Goal: Task Accomplishment & Management: Manage account settings

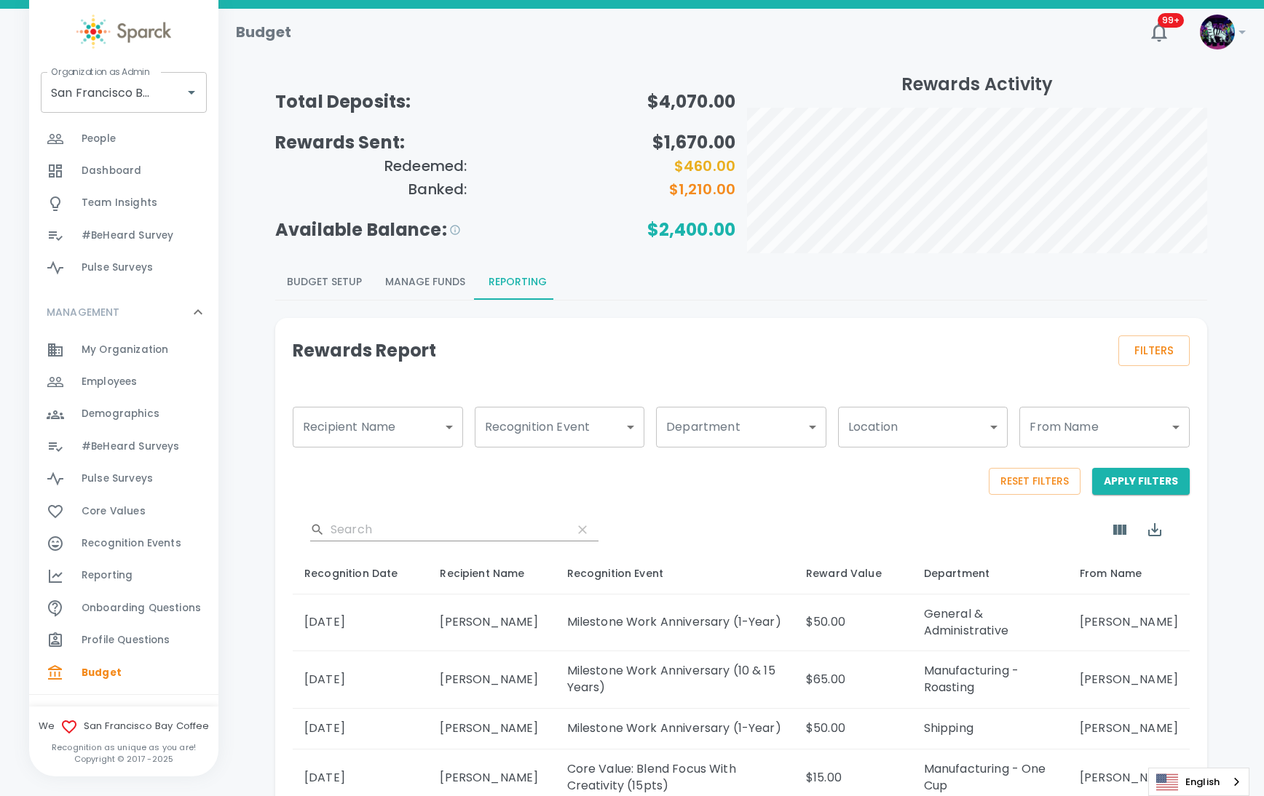
scroll to position [359, 0]
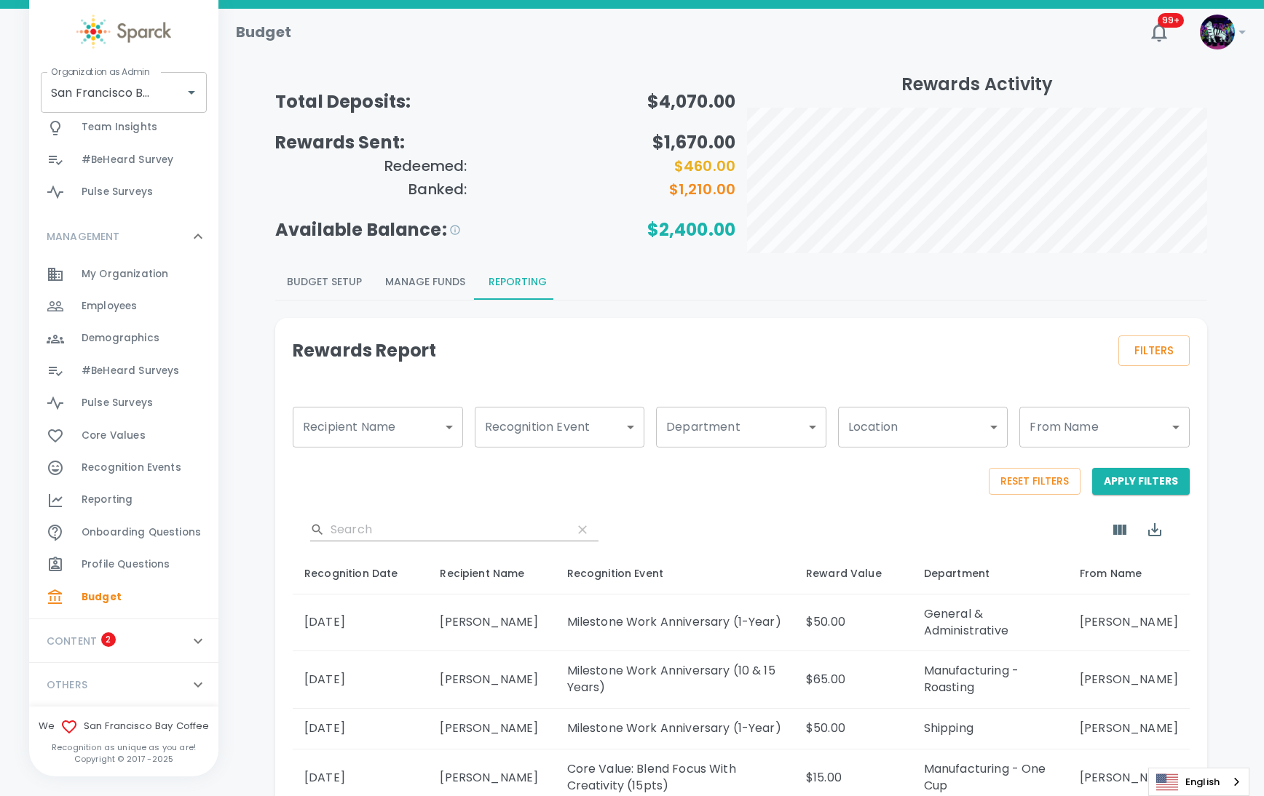
click at [138, 482] on div "Recognition Events 0" at bounding box center [123, 468] width 189 height 32
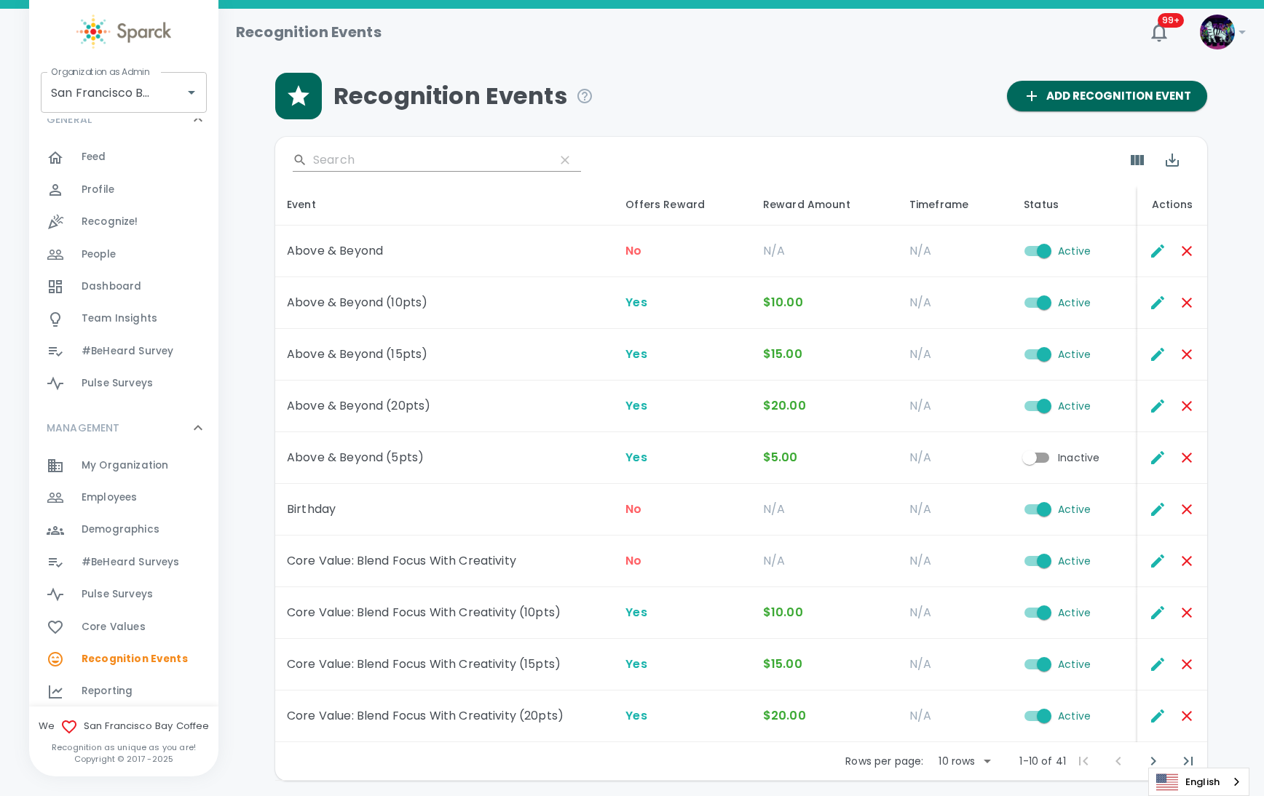
scroll to position [273, 0]
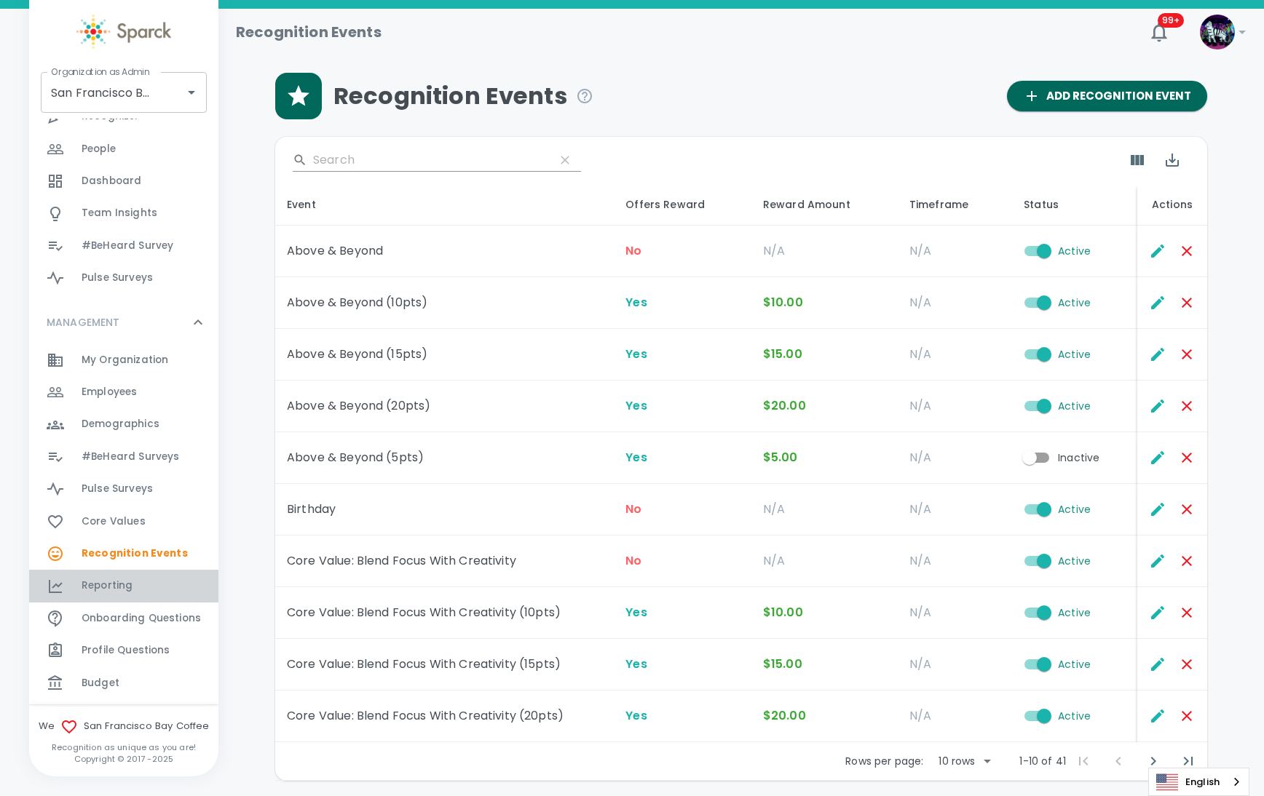
click at [151, 582] on div "Reporting 0" at bounding box center [150, 586] width 137 height 20
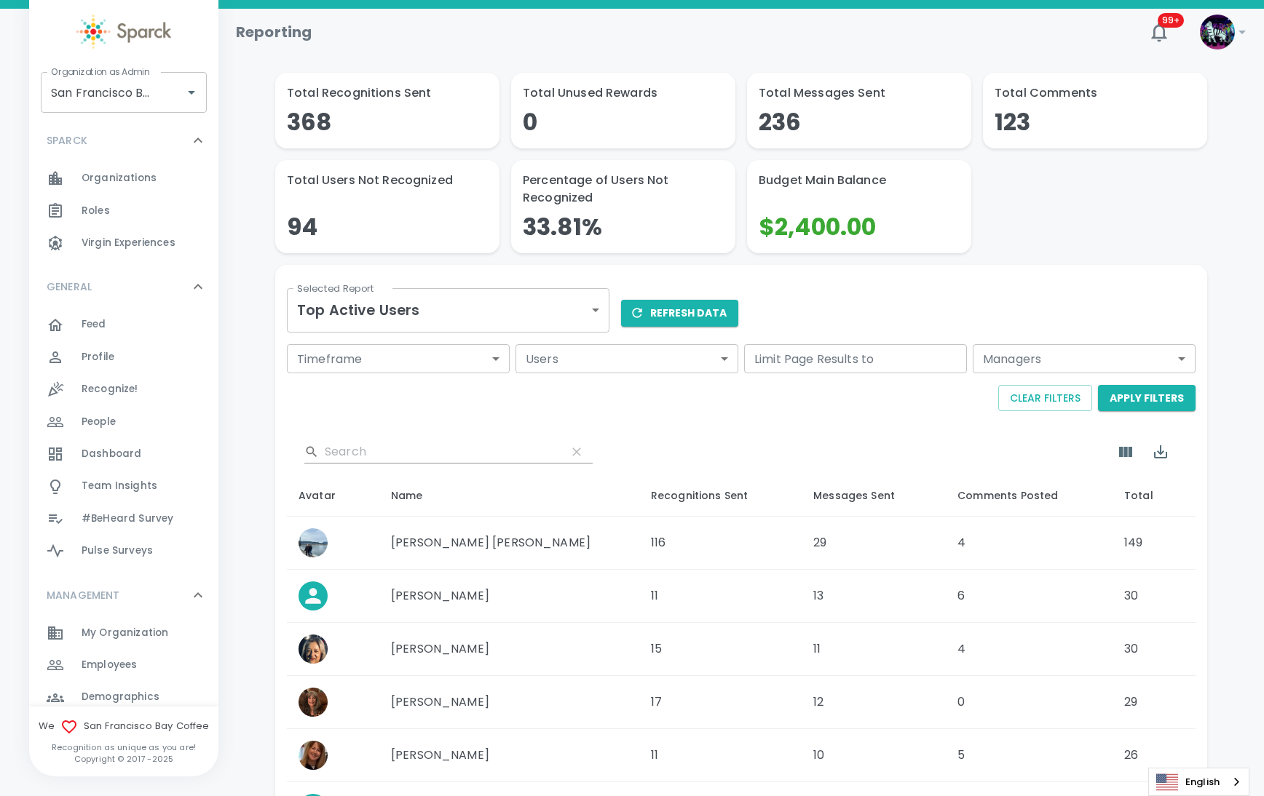
click at [490, 317] on body "Skip Navigation Reporting 99+ ! Organization as Admin [GEOGRAPHIC_DATA] Coffee …" at bounding box center [632, 587] width 1264 height 1174
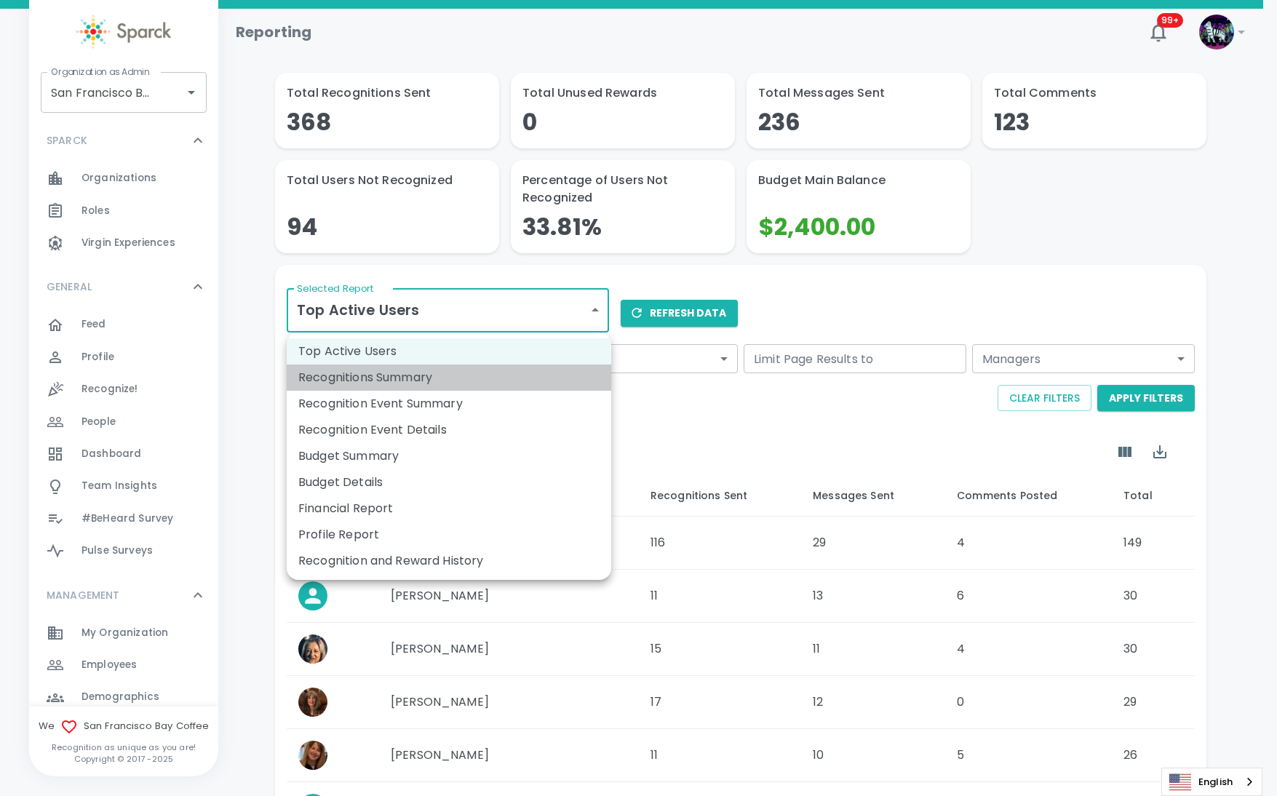
click at [435, 375] on li "Recognitions Summary" at bounding box center [449, 378] width 325 height 26
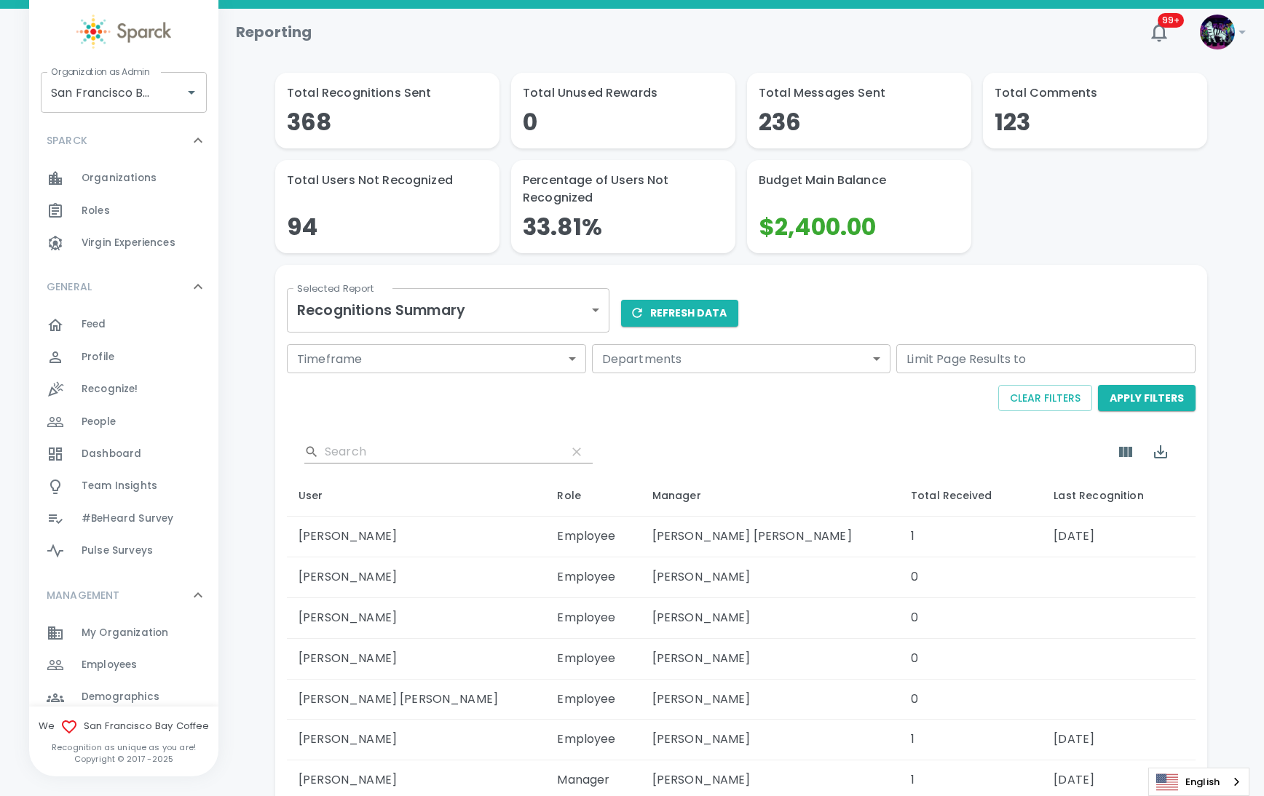
click at [58, 23] on div at bounding box center [123, 32] width 189 height 34
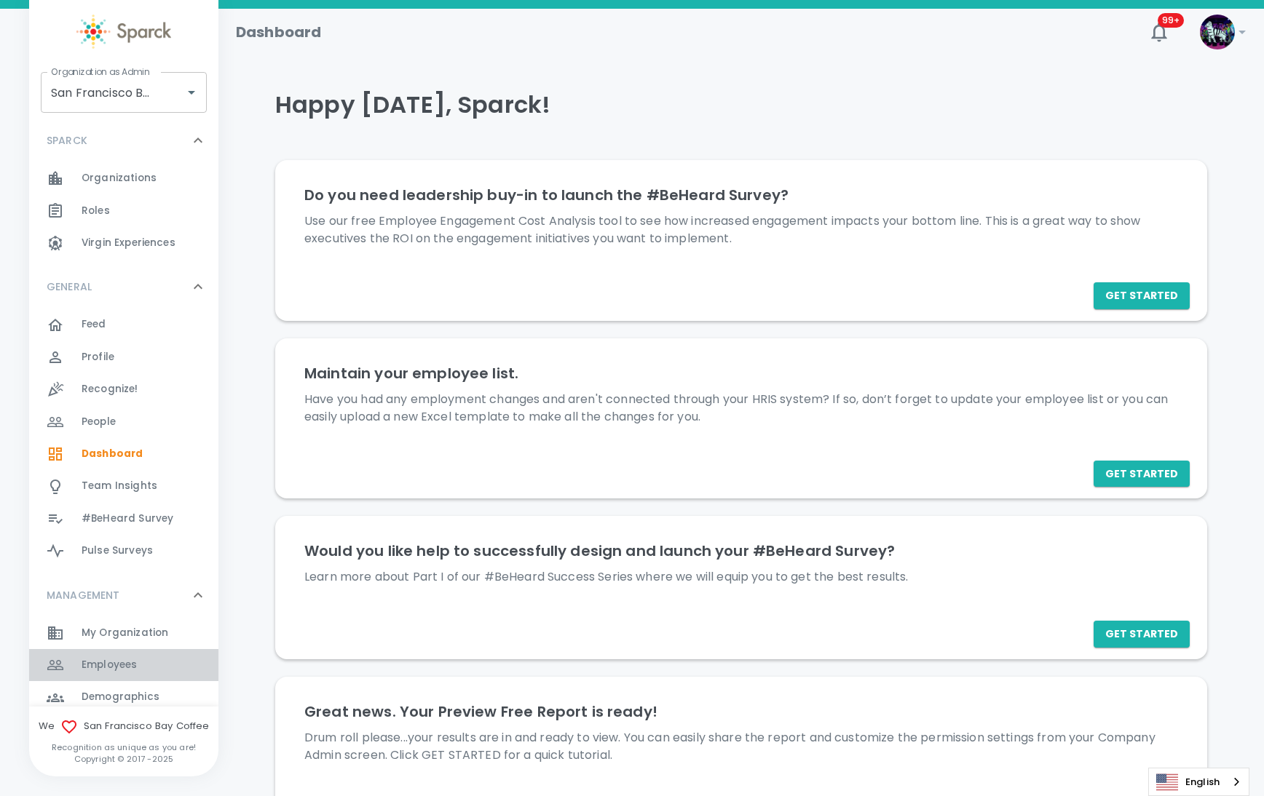
click at [146, 665] on div "Employees 0" at bounding box center [150, 665] width 137 height 20
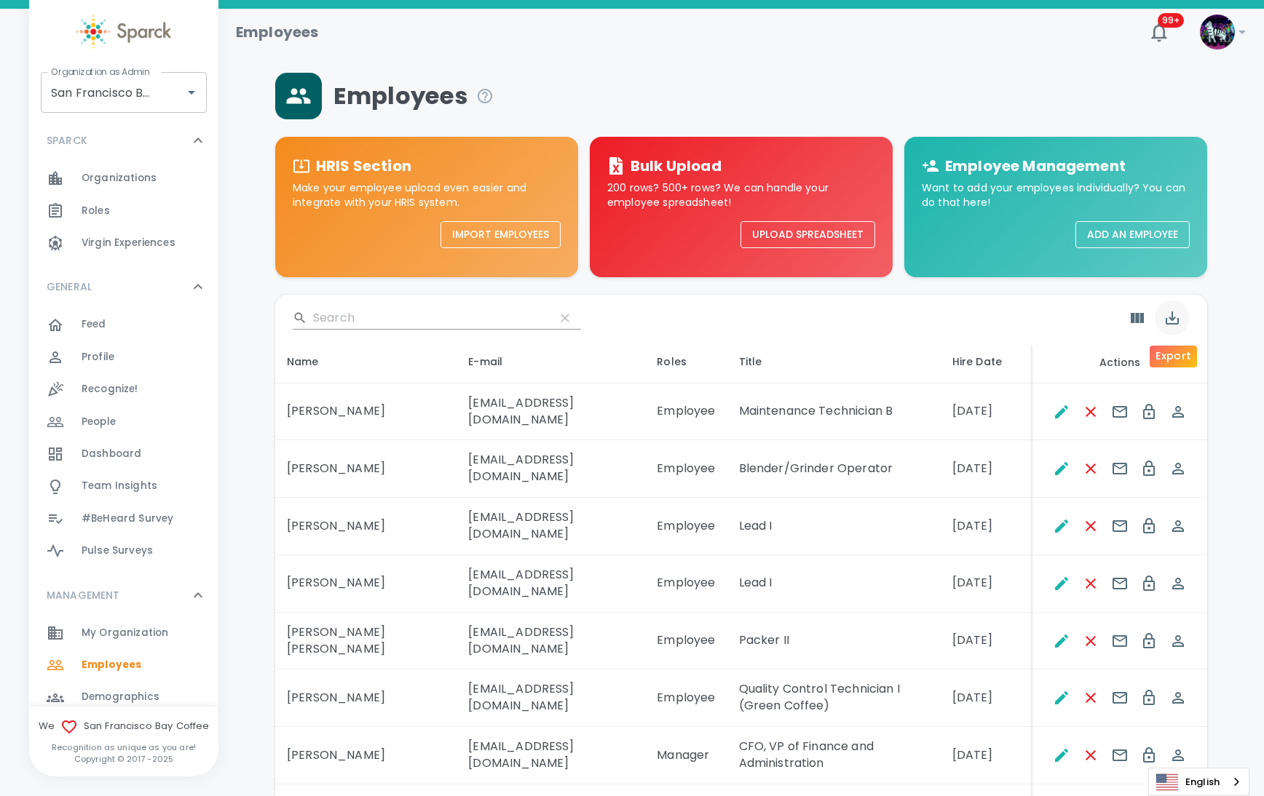
click at [1172, 320] on icon "Export" at bounding box center [1171, 318] width 13 height 13
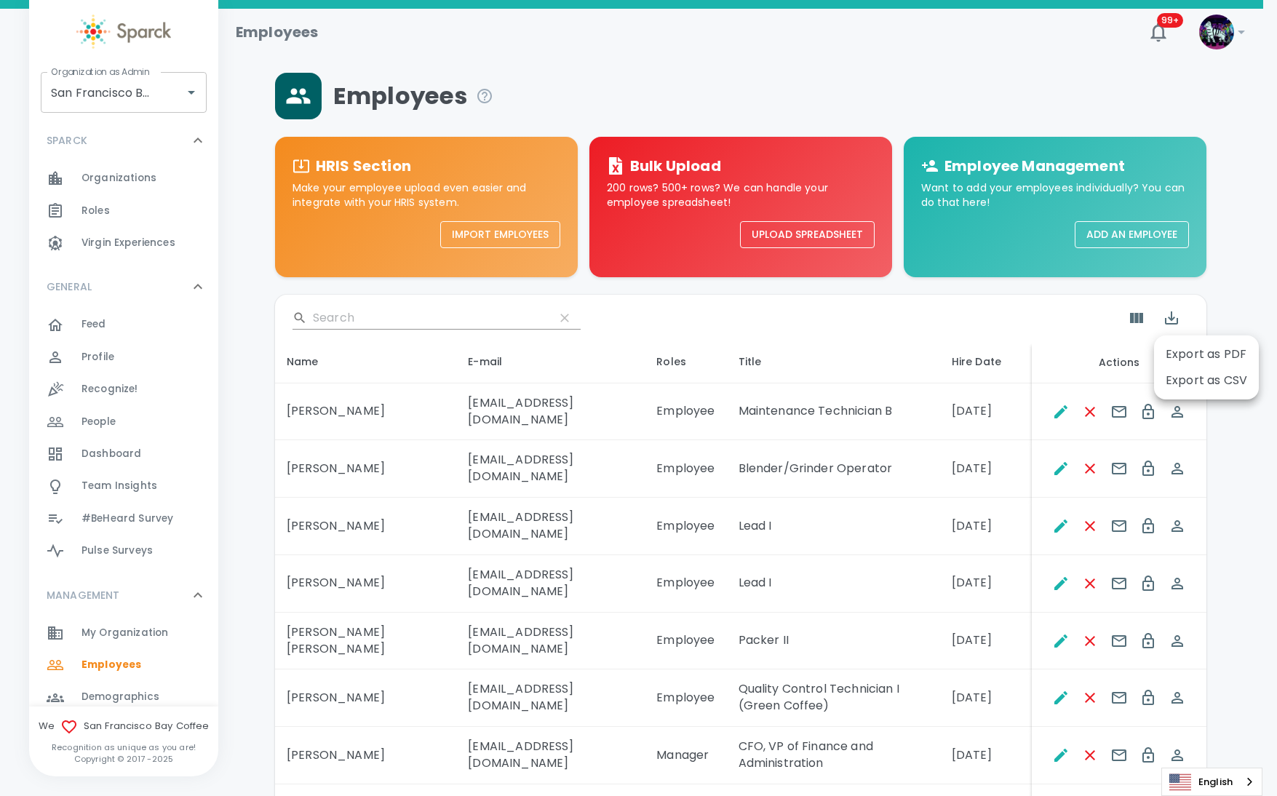
click at [1185, 381] on li "Export as CSV" at bounding box center [1206, 381] width 105 height 26
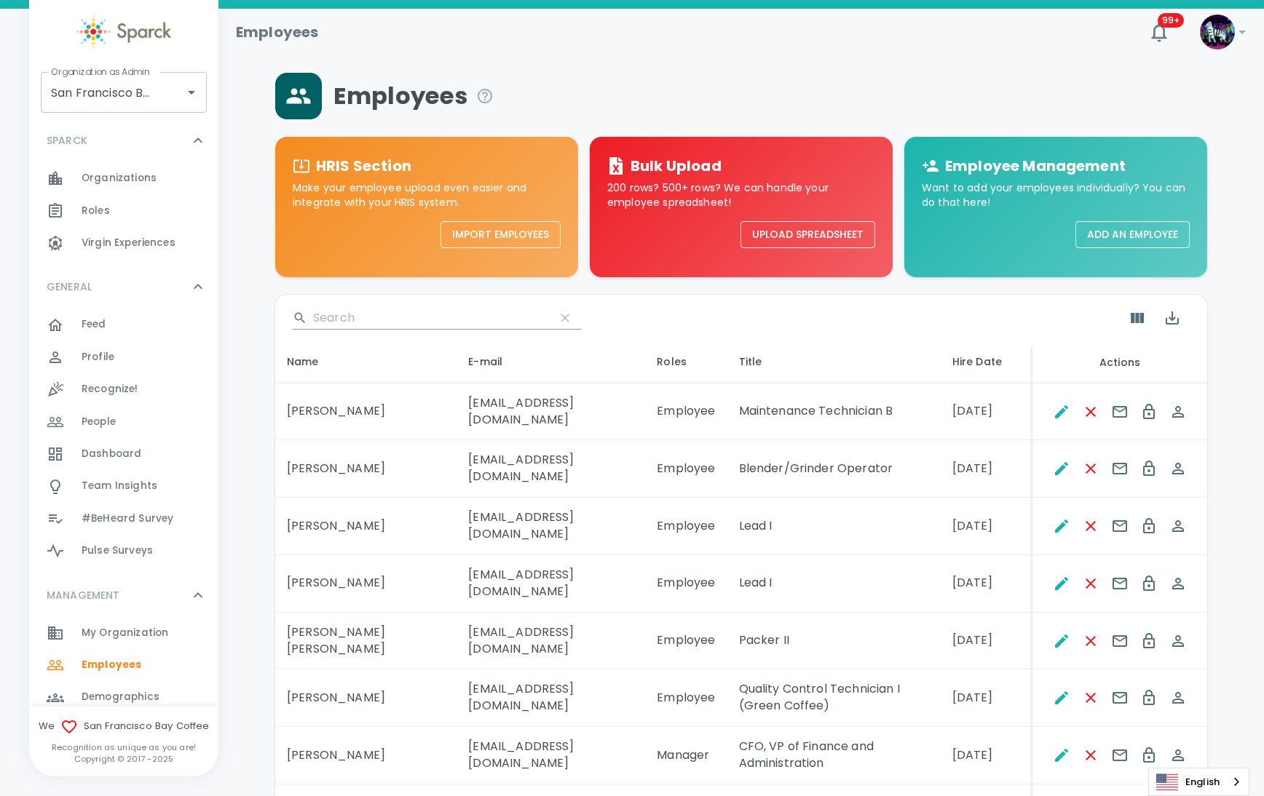
click at [33, 33] on div at bounding box center [123, 32] width 189 height 34
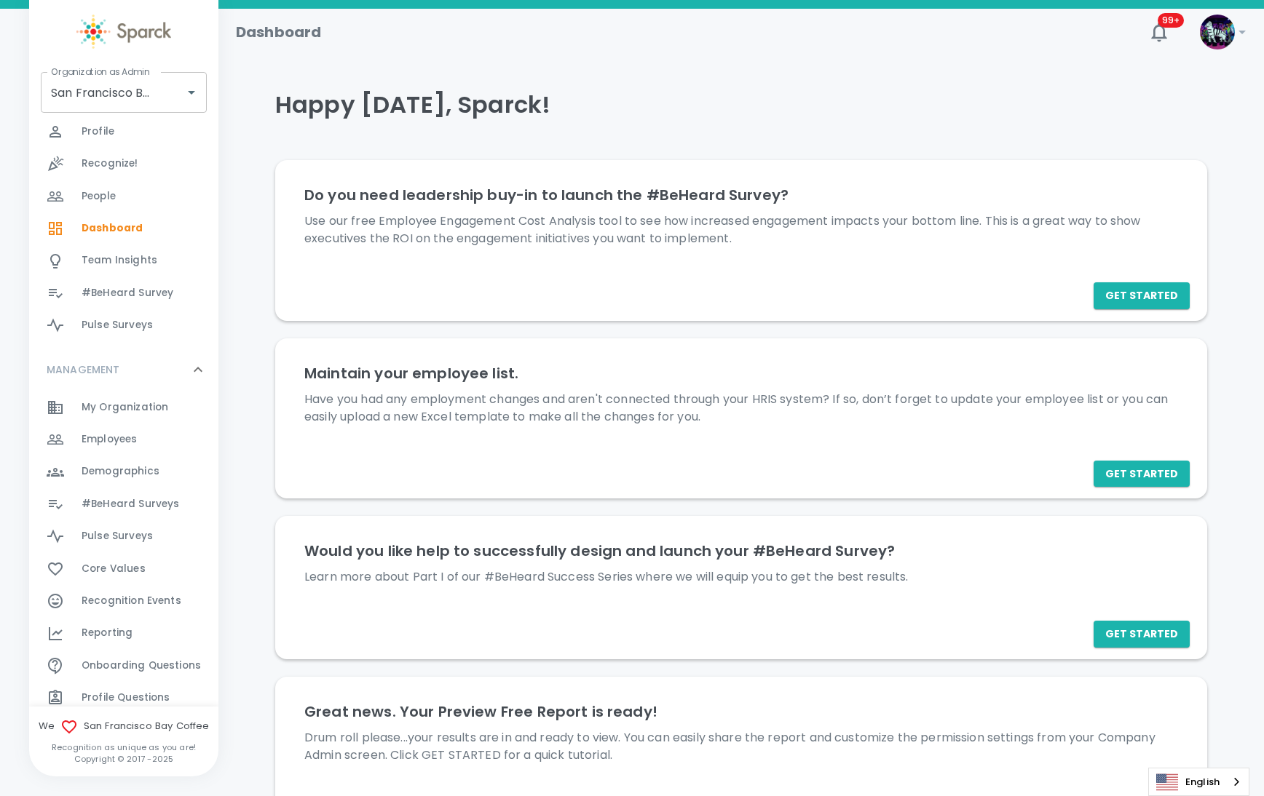
scroll to position [273, 0]
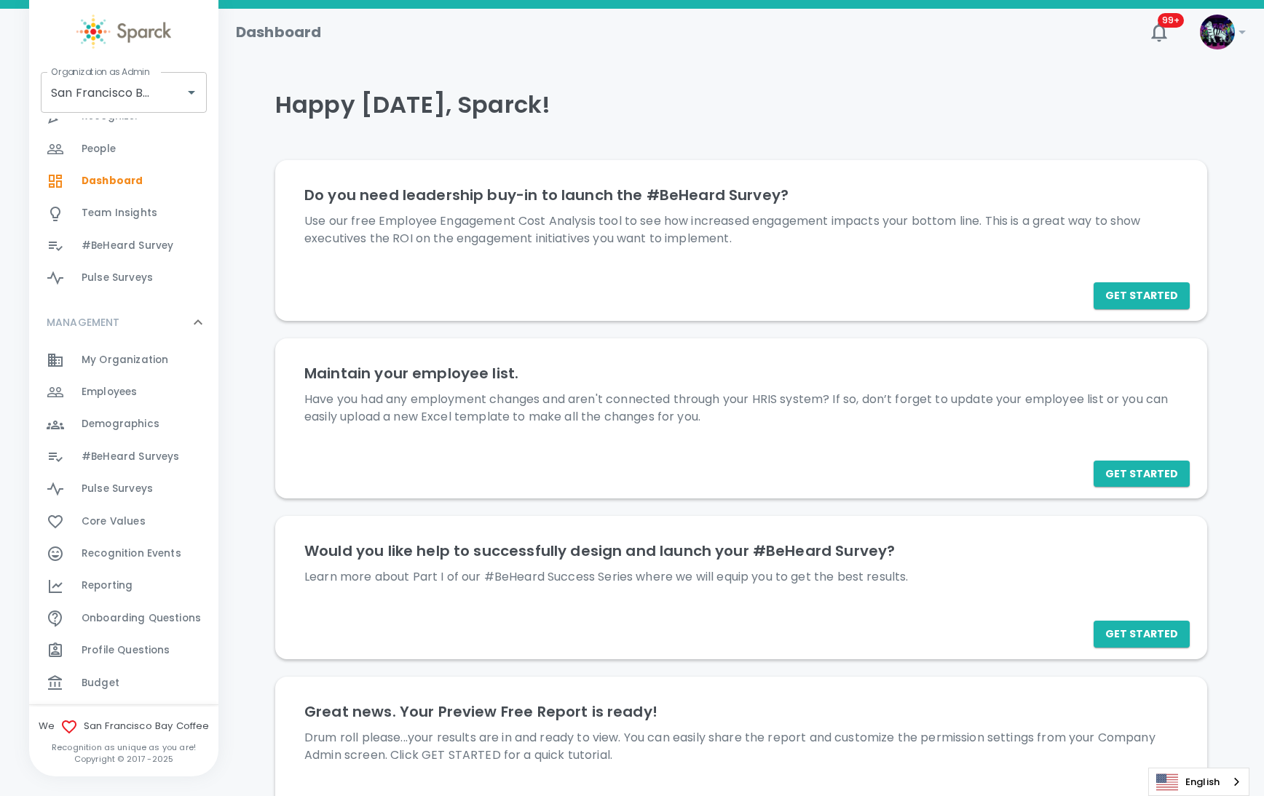
click at [142, 588] on div "Reporting 0" at bounding box center [150, 586] width 137 height 20
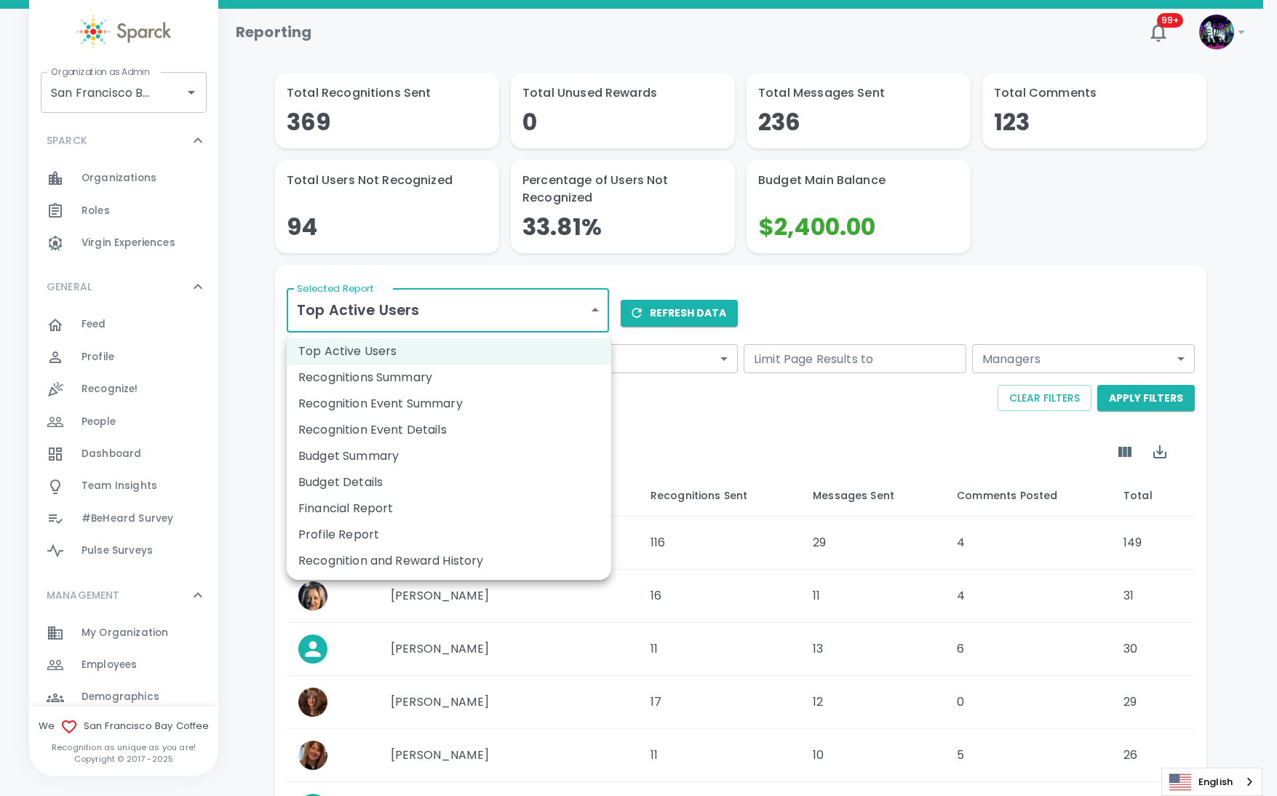
click at [459, 325] on body "Skip Navigation Reporting 99+ ! Organization as Admin [GEOGRAPHIC_DATA] Coffee …" at bounding box center [638, 587] width 1277 height 1174
click at [457, 384] on li "Recognitions Summary" at bounding box center [449, 378] width 325 height 26
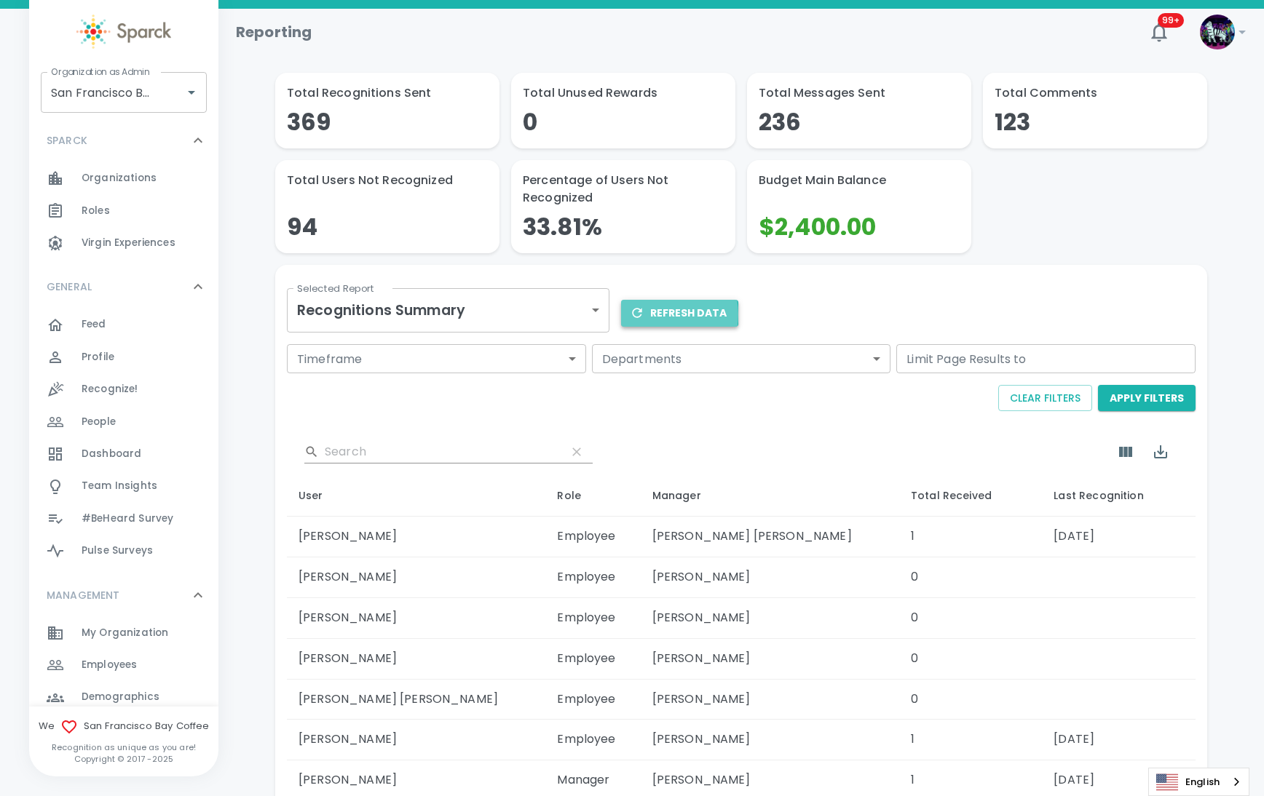
click at [657, 314] on button "Refresh Data" at bounding box center [679, 313] width 117 height 27
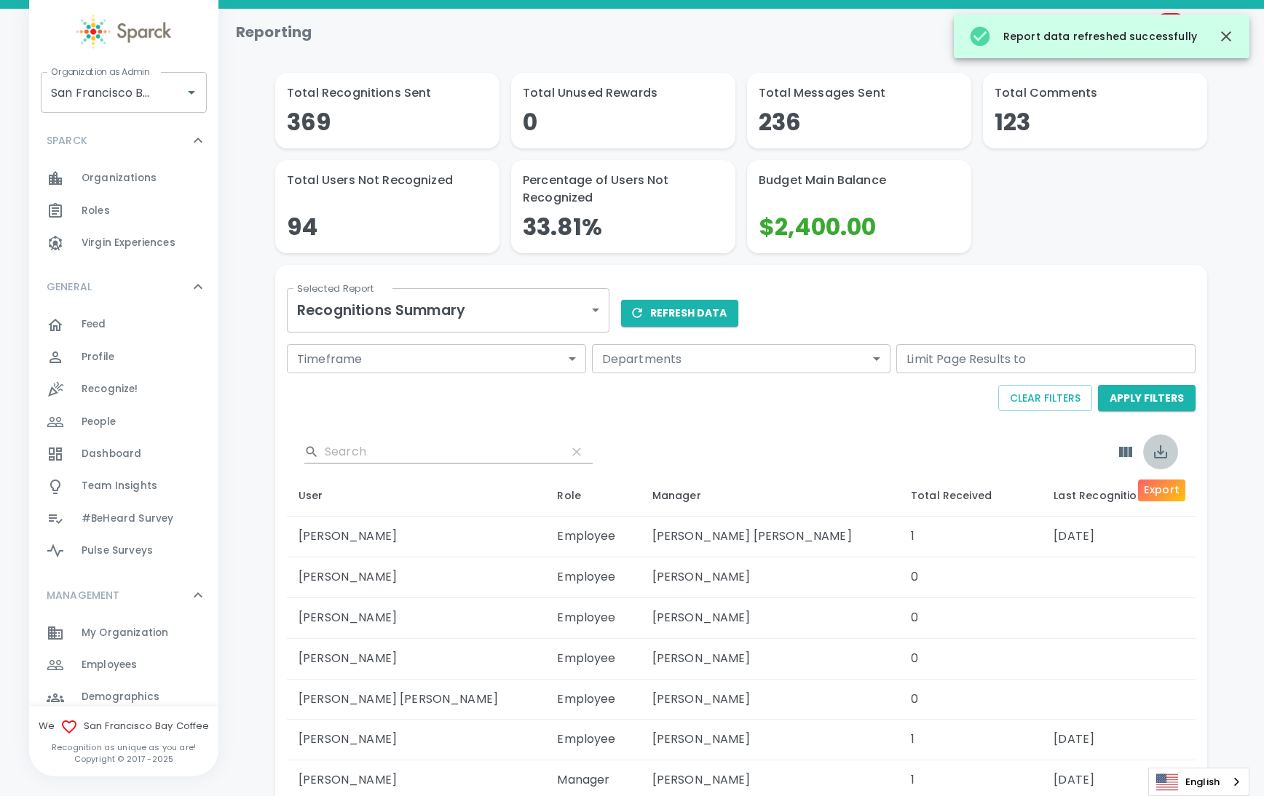
click at [1168, 456] on button "Export" at bounding box center [1160, 452] width 35 height 35
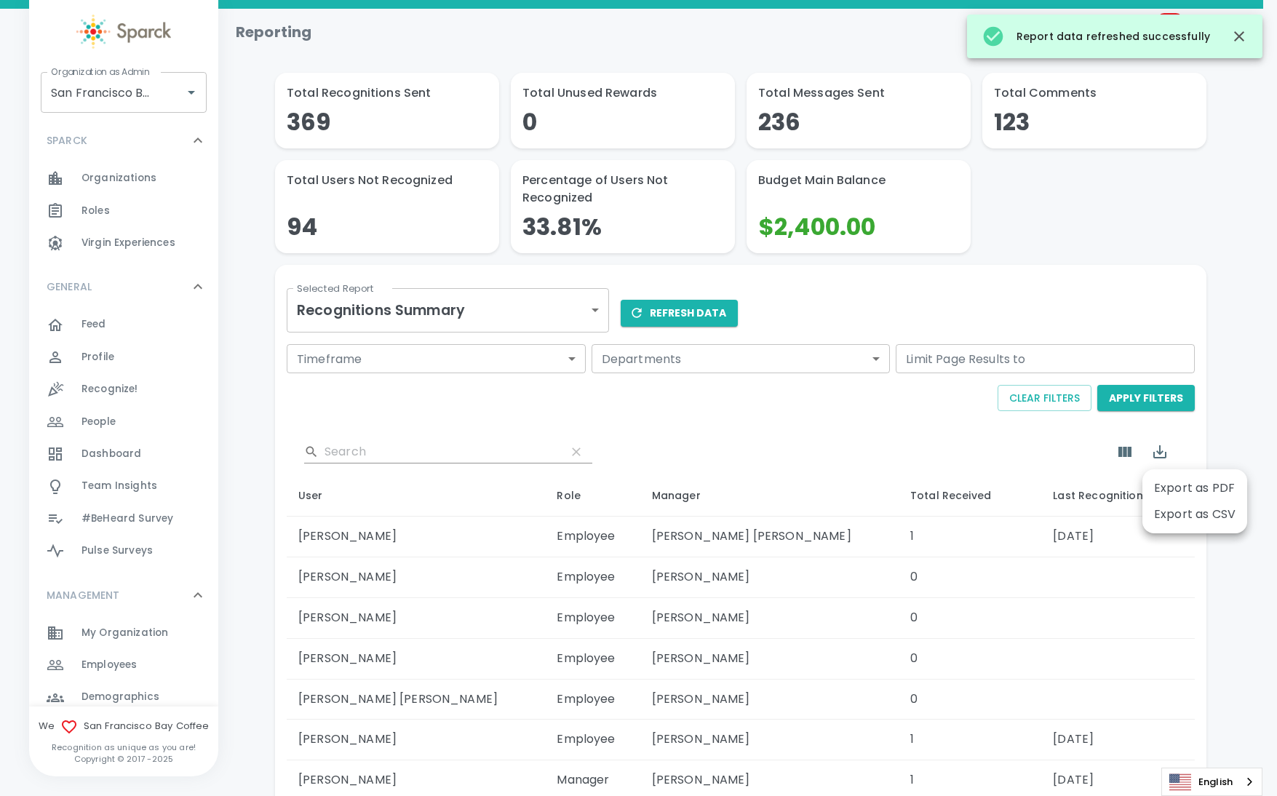
click at [1181, 515] on li "Export as CSV" at bounding box center [1195, 515] width 105 height 26
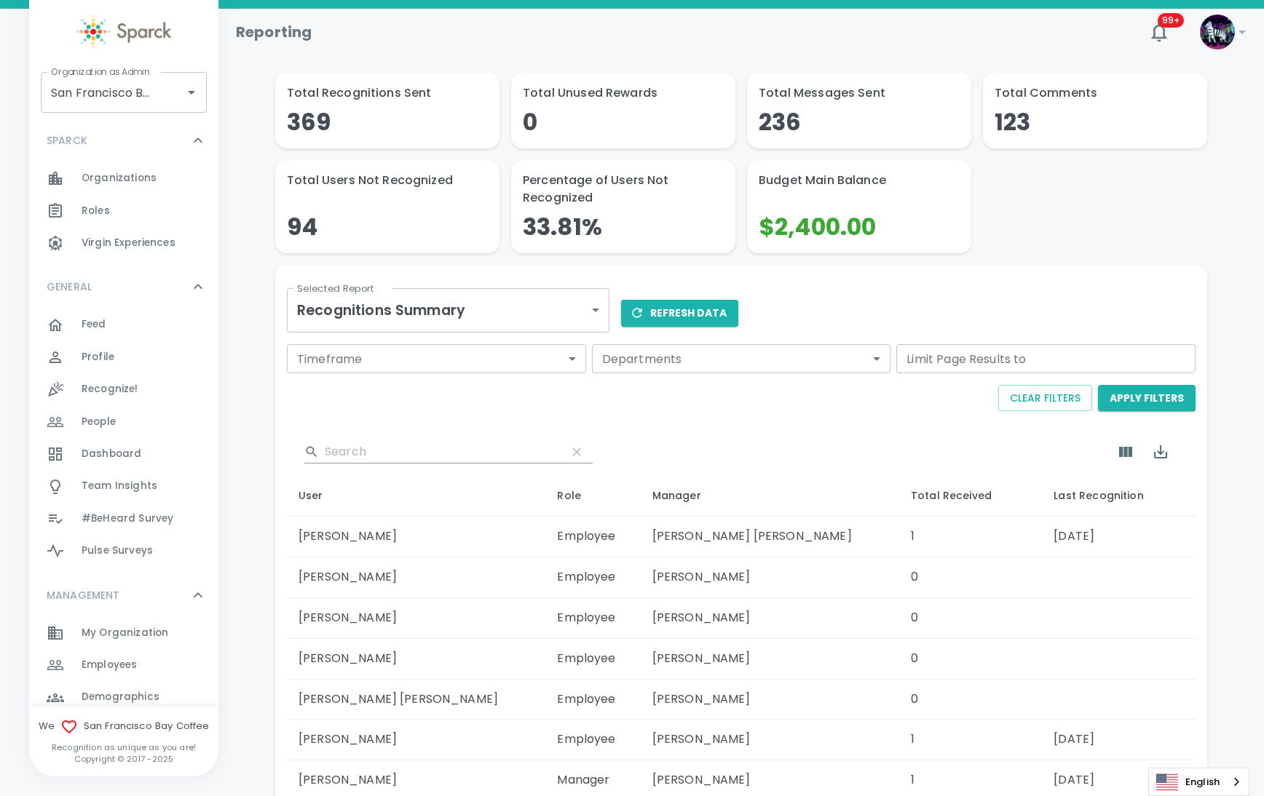
click at [16, 475] on nav "Organization as Admin San Francisco Bay Coffee • 1357 Organization as Admin SPA…" at bounding box center [94, 529] width 189 height 1041
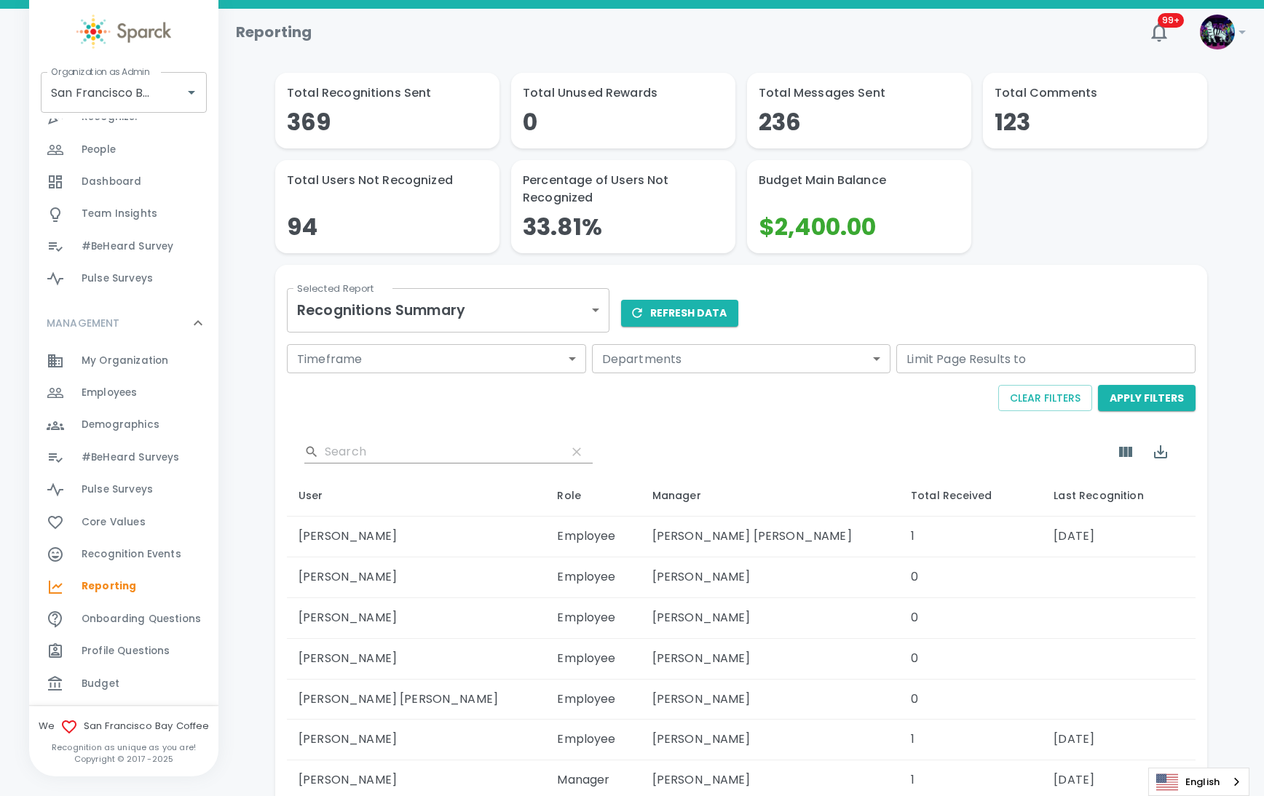
scroll to position [273, 0]
click at [115, 688] on span "Budget" at bounding box center [101, 683] width 38 height 15
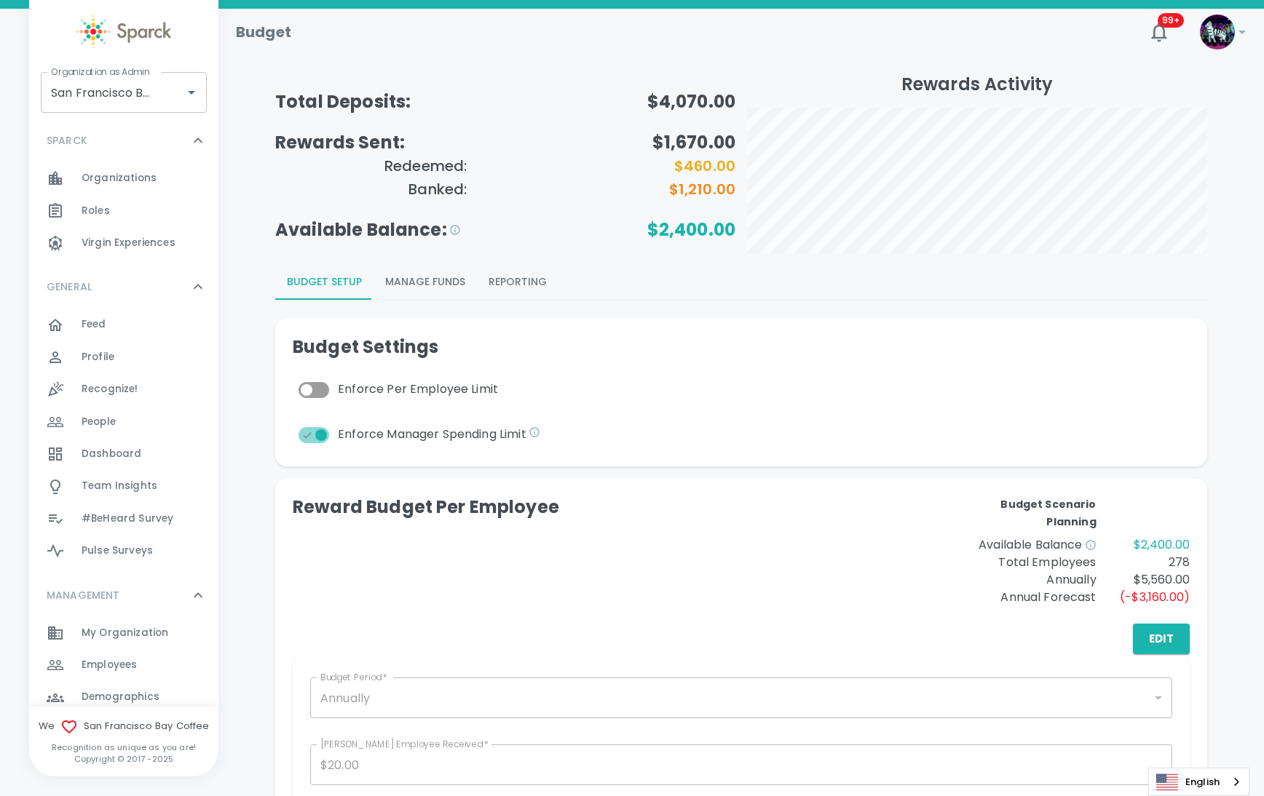
click at [526, 283] on button "Reporting" at bounding box center [518, 282] width 82 height 35
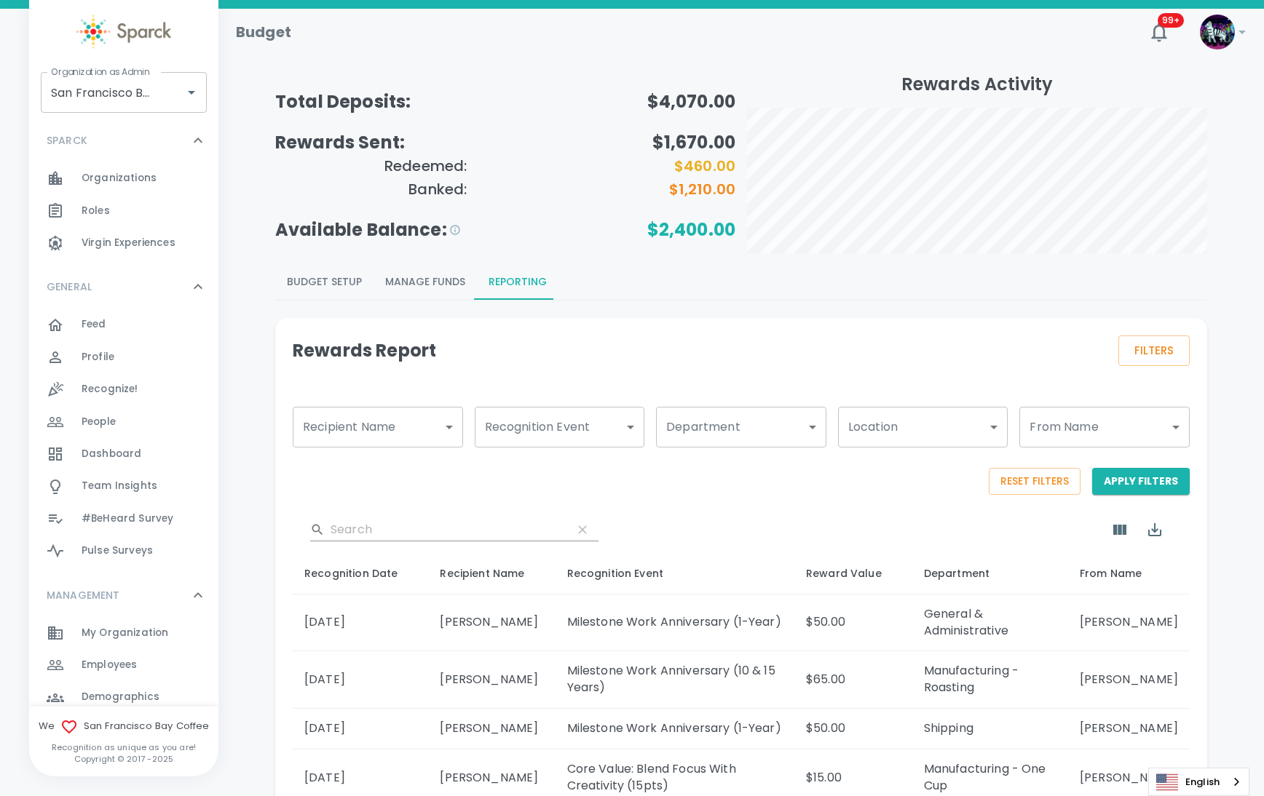
click at [137, 667] on span "Employees" at bounding box center [109, 665] width 55 height 15
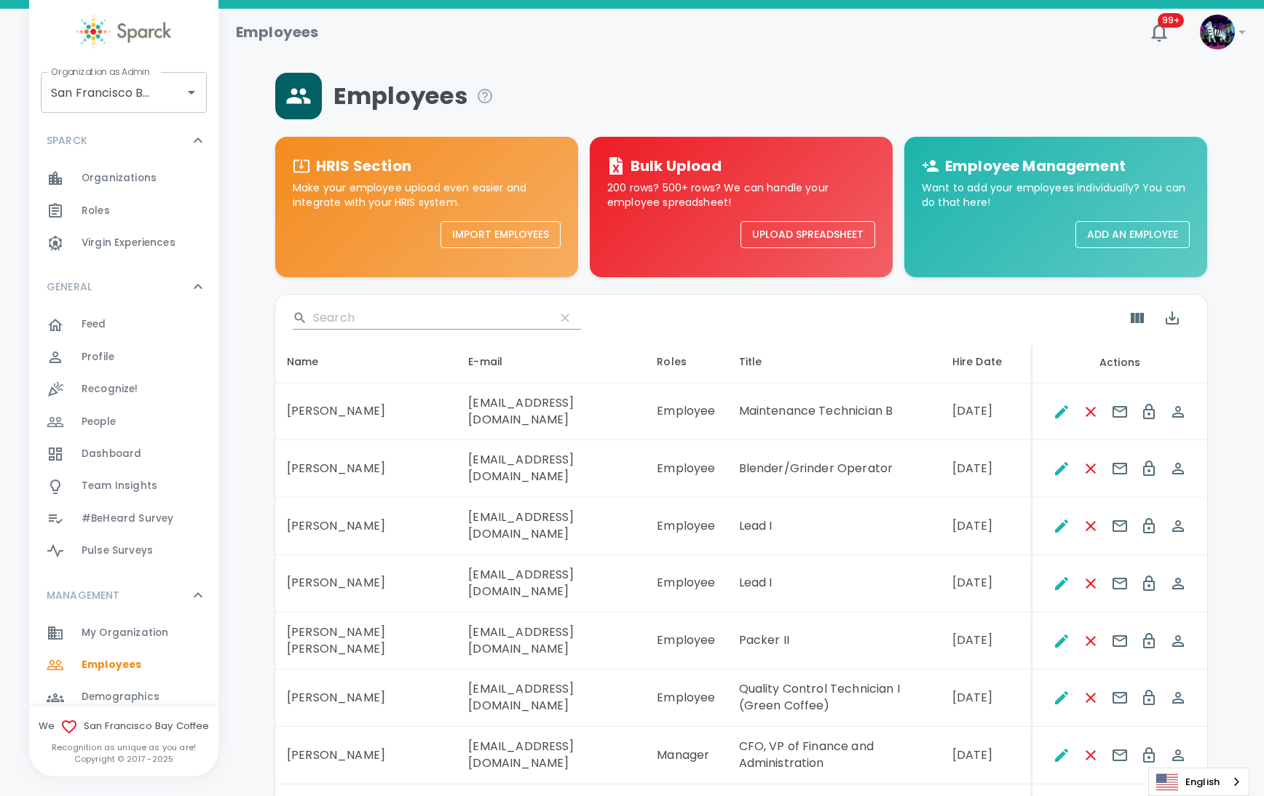
click at [377, 302] on div "​" at bounding box center [741, 318] width 932 height 47
click at [317, 316] on input "Search" at bounding box center [428, 317] width 230 height 23
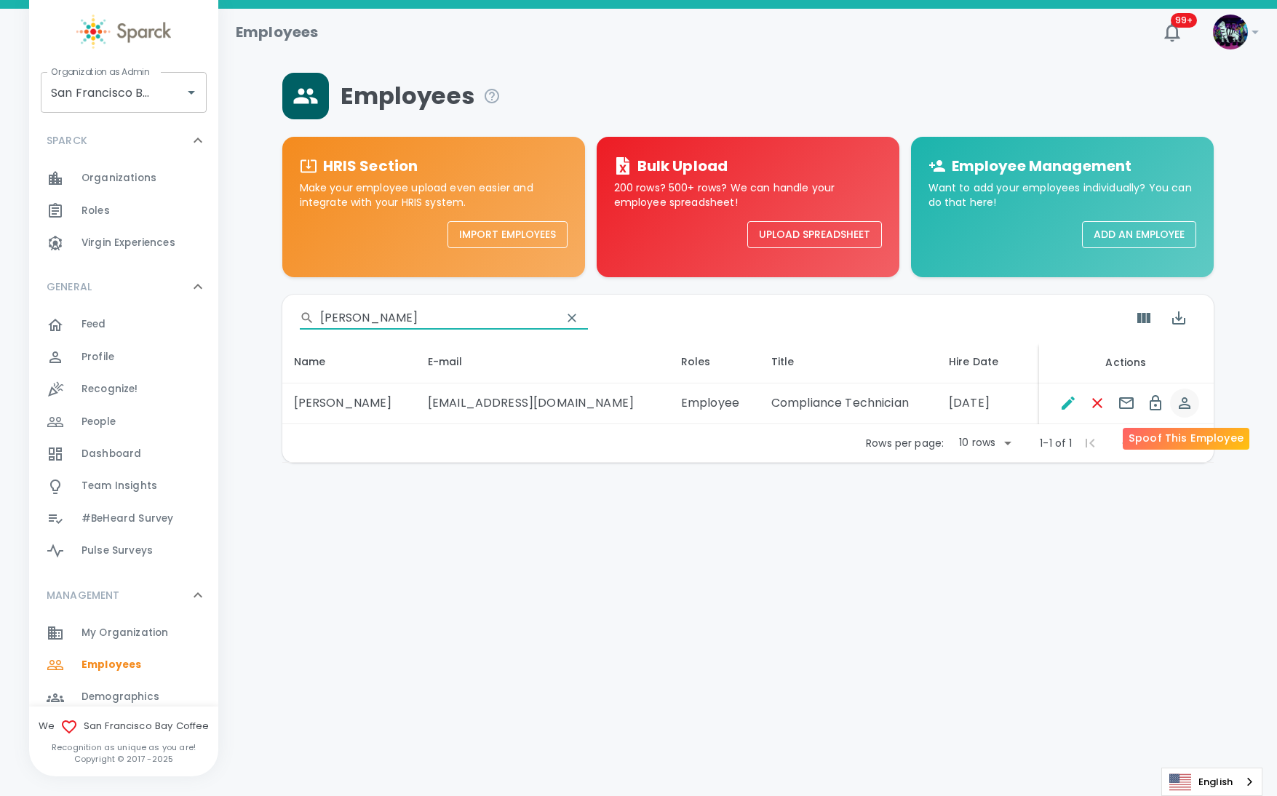
type input "[PERSON_NAME]"
click at [1194, 405] on button "Spoof This Employee" at bounding box center [1184, 403] width 29 height 29
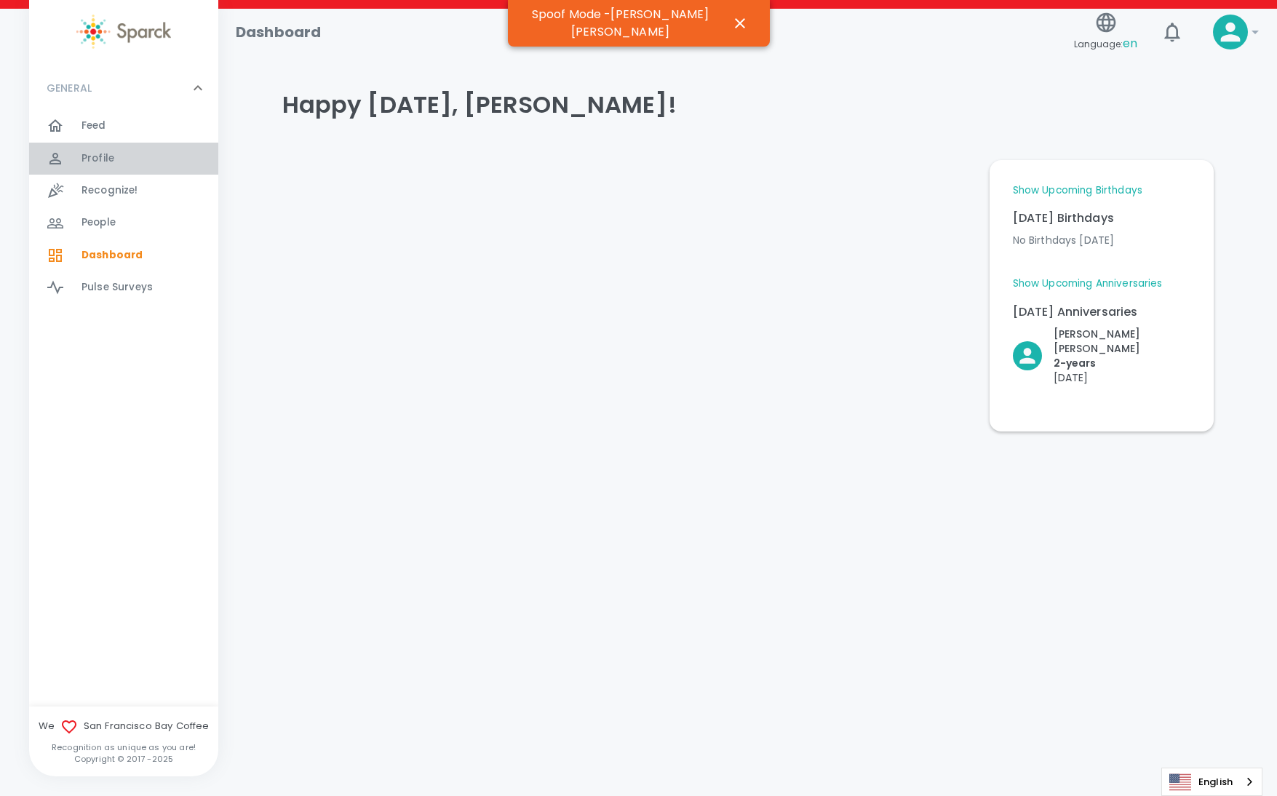
click at [146, 169] on div "Profile 0" at bounding box center [123, 159] width 189 height 32
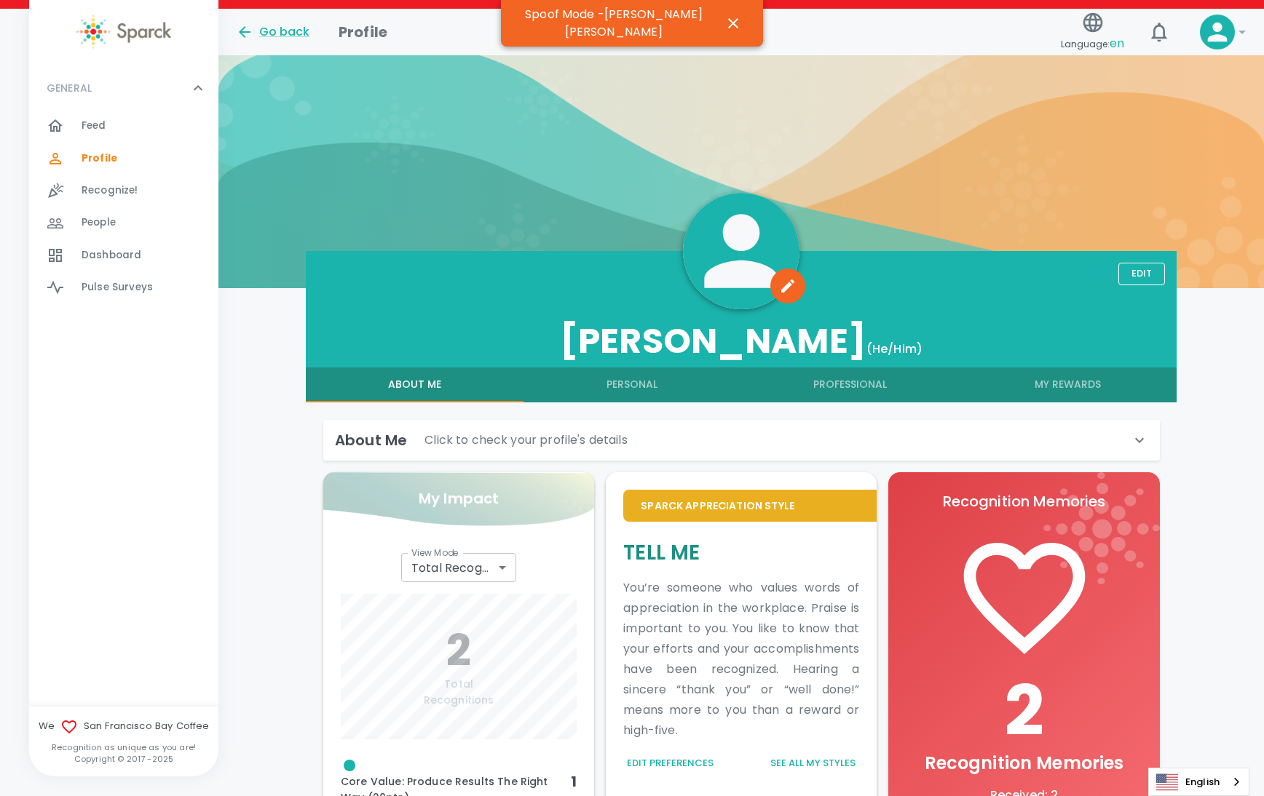
click at [1097, 387] on button "My Rewards" at bounding box center [1068, 385] width 218 height 35
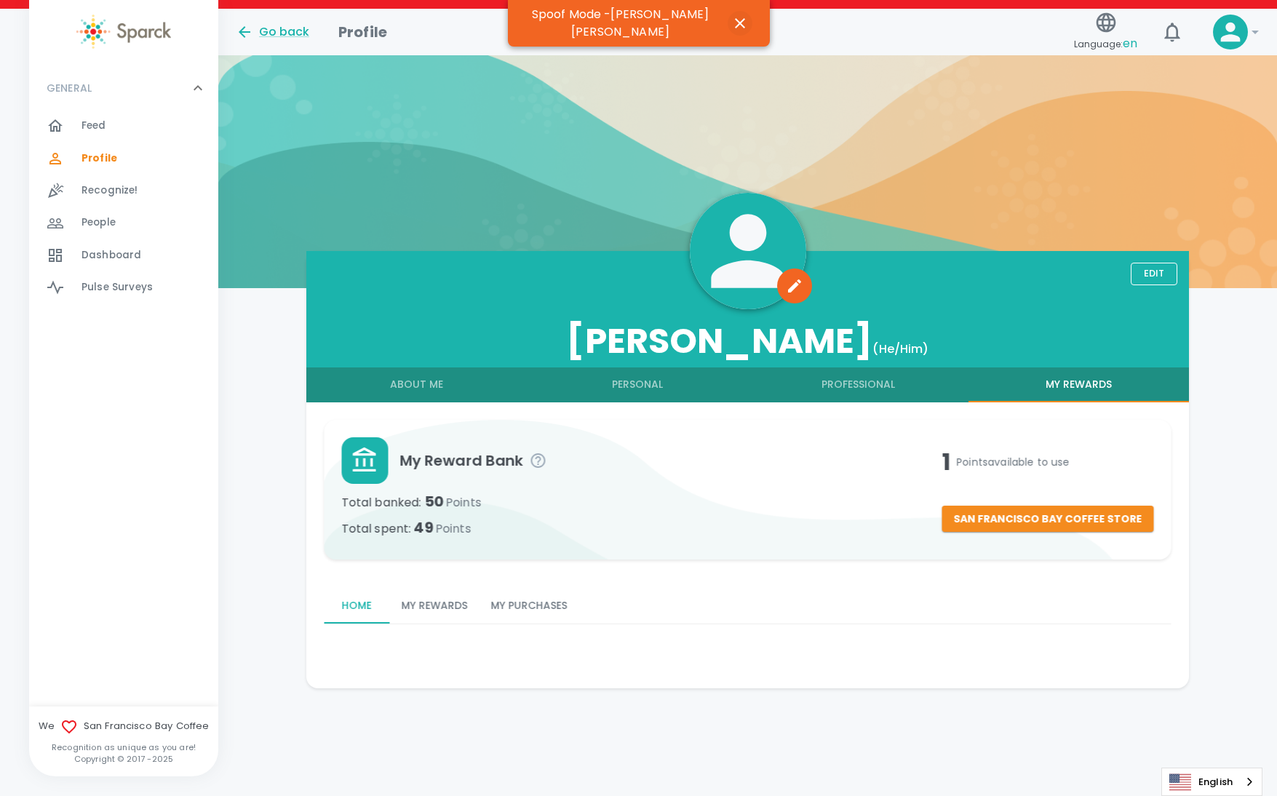
click at [735, 18] on icon "button" at bounding box center [740, 23] width 10 height 10
